Goal: Information Seeking & Learning: Learn about a topic

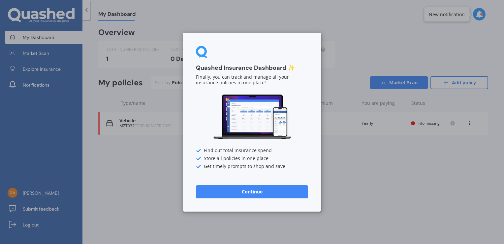
click at [258, 191] on button "Continue" at bounding box center [252, 191] width 112 height 13
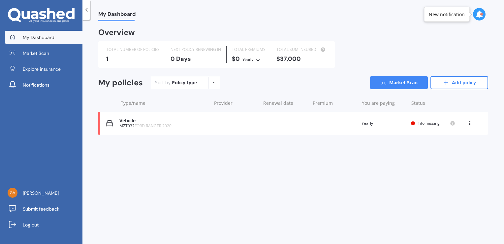
click at [45, 38] on span "My Dashboard" at bounding box center [39, 37] width 32 height 7
click at [213, 84] on icon at bounding box center [214, 82] width 3 height 4
click at [44, 53] on span "Market Scan" at bounding box center [36, 53] width 26 height 7
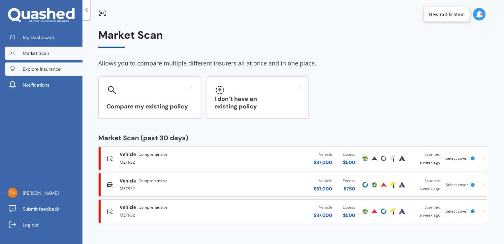
click at [32, 68] on span "Explore insurance" at bounding box center [42, 69] width 38 height 7
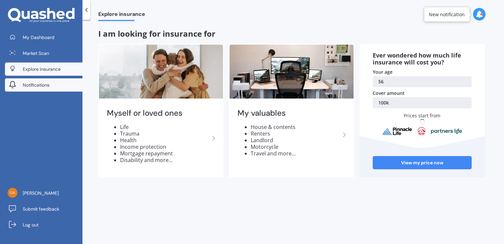
click at [35, 86] on span "Notifications" at bounding box center [36, 85] width 27 height 7
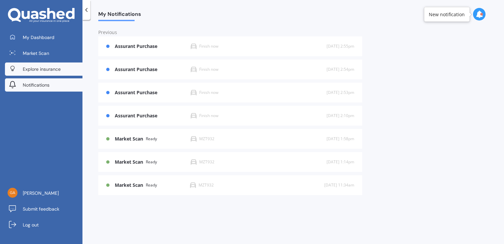
click at [34, 63] on link "Explore insurance" at bounding box center [44, 68] width 78 height 13
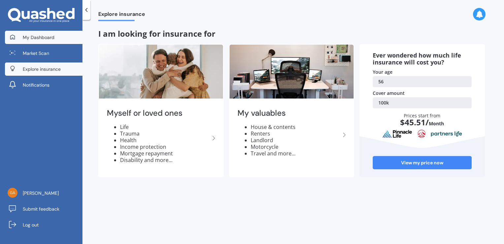
click at [32, 39] on span "My Dashboard" at bounding box center [39, 37] width 32 height 7
